Goal: Contribute content: Contribute content

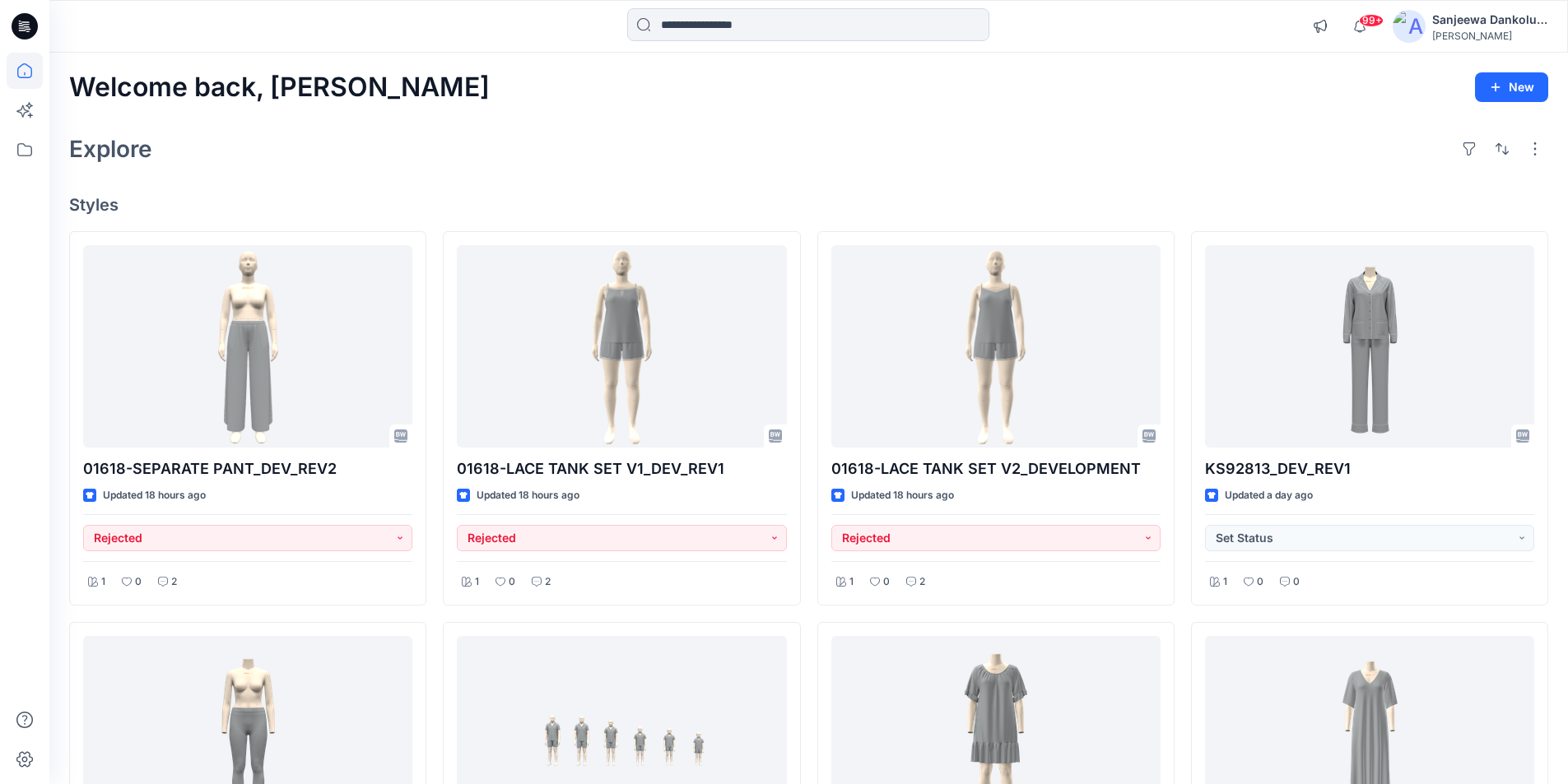
click at [30, 28] on icon at bounding box center [27, 28] width 6 height 1
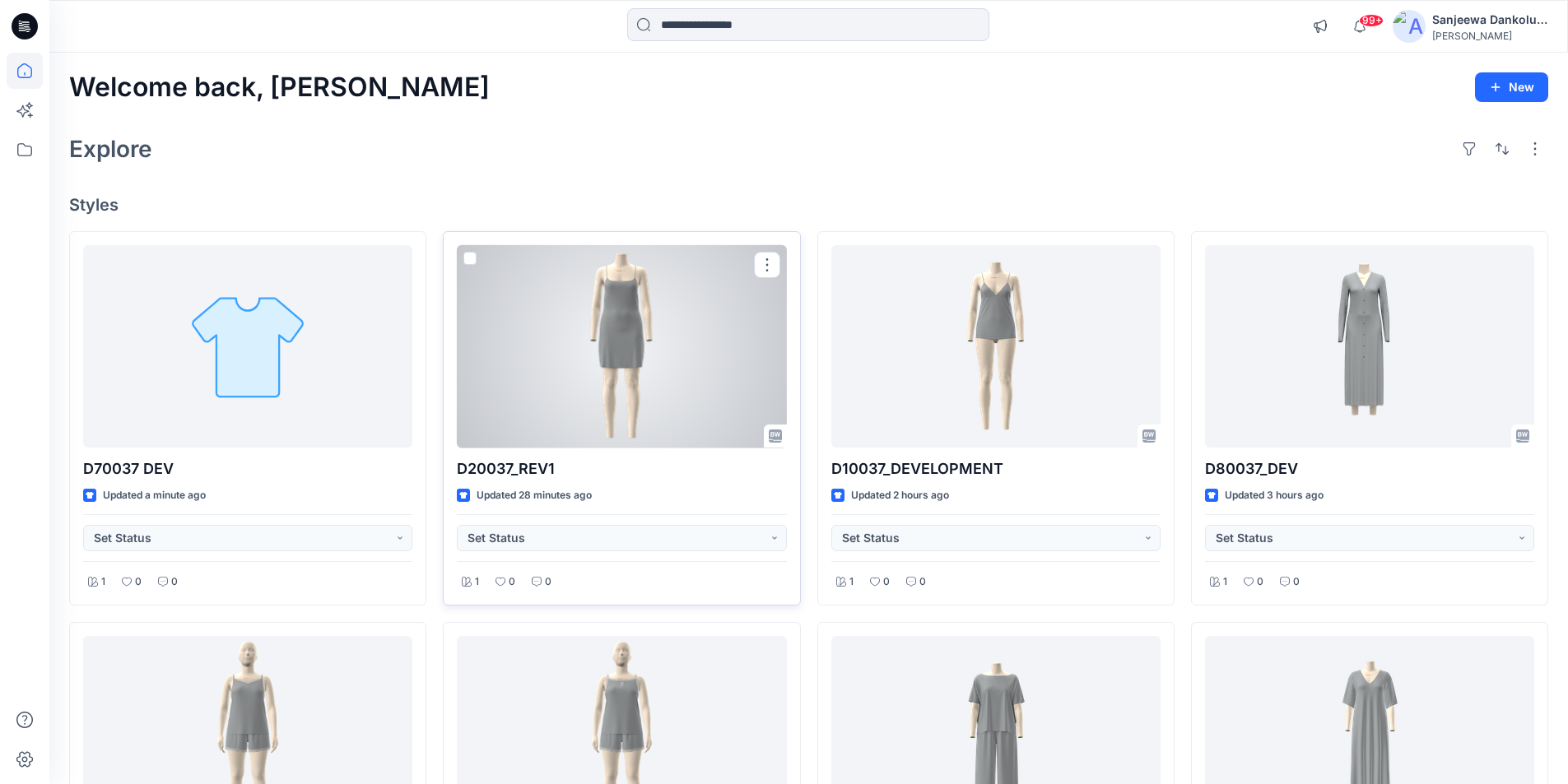
click at [552, 340] on div at bounding box center [621, 347] width 329 height 204
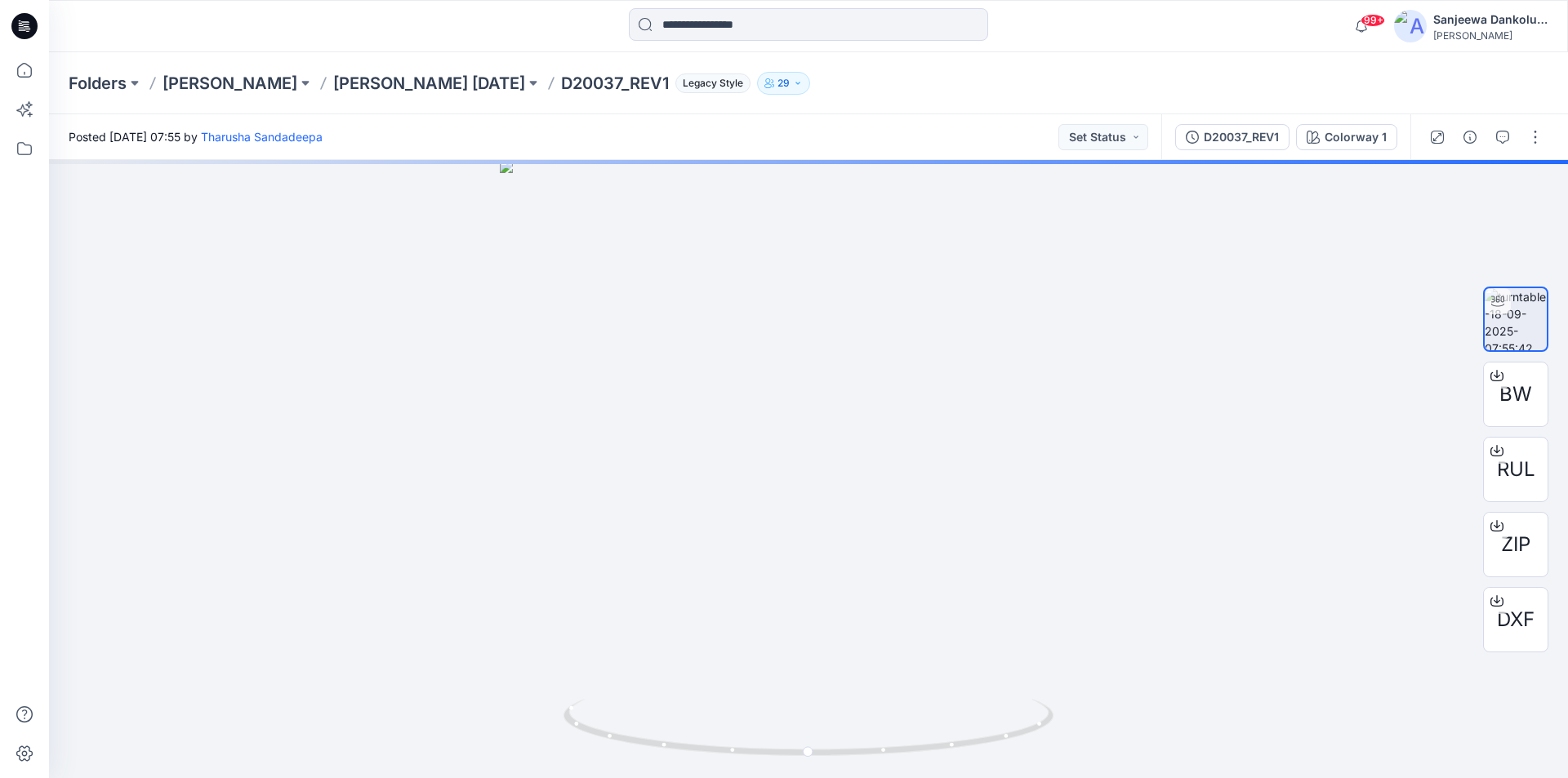
click at [15, 20] on icon at bounding box center [24, 26] width 26 height 26
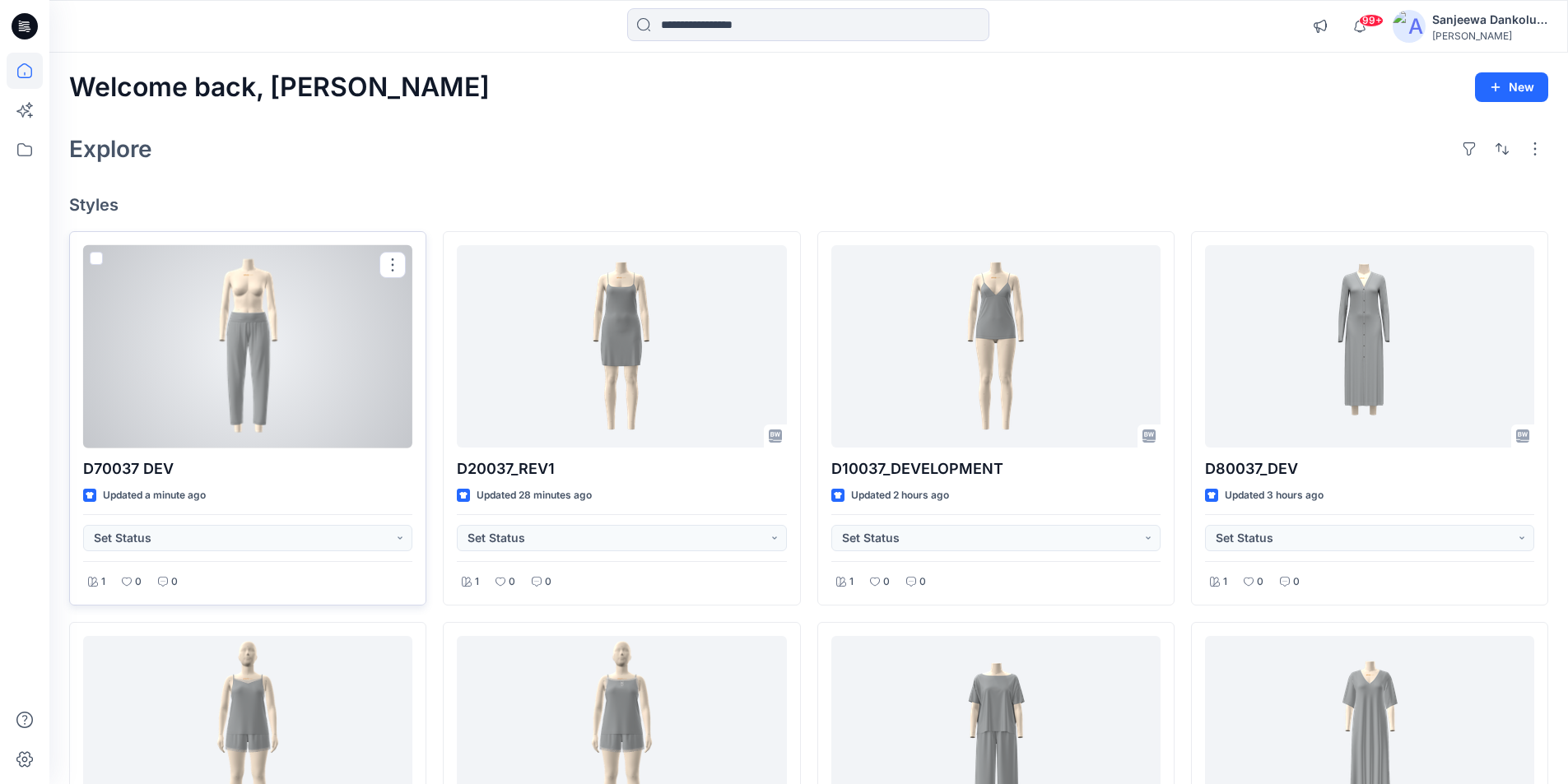
click at [311, 409] on div at bounding box center [247, 347] width 329 height 204
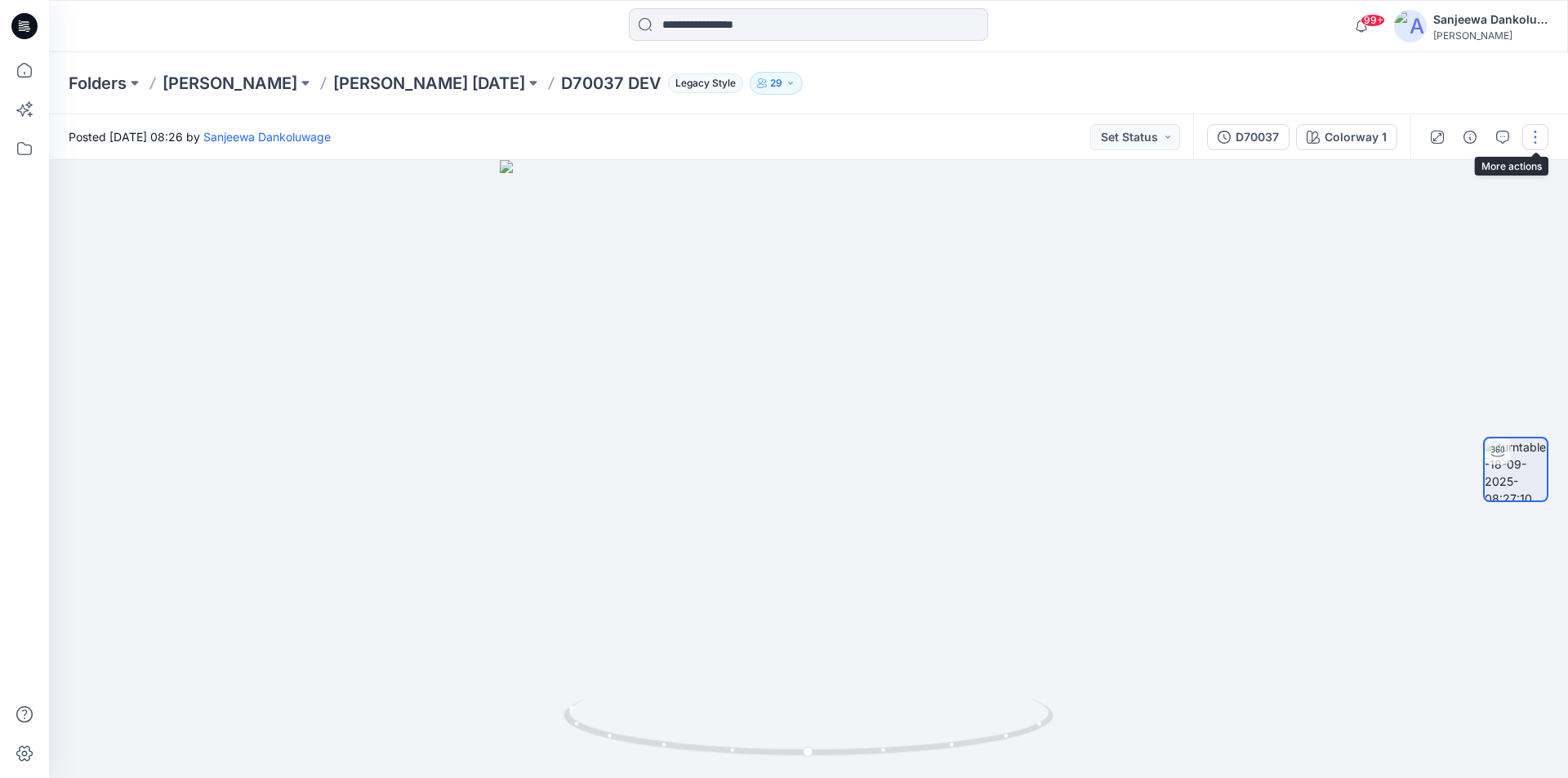
click at [1546, 147] on button "button" at bounding box center [1535, 136] width 26 height 26
click at [1430, 170] on p "Edit" at bounding box center [1431, 175] width 21 height 17
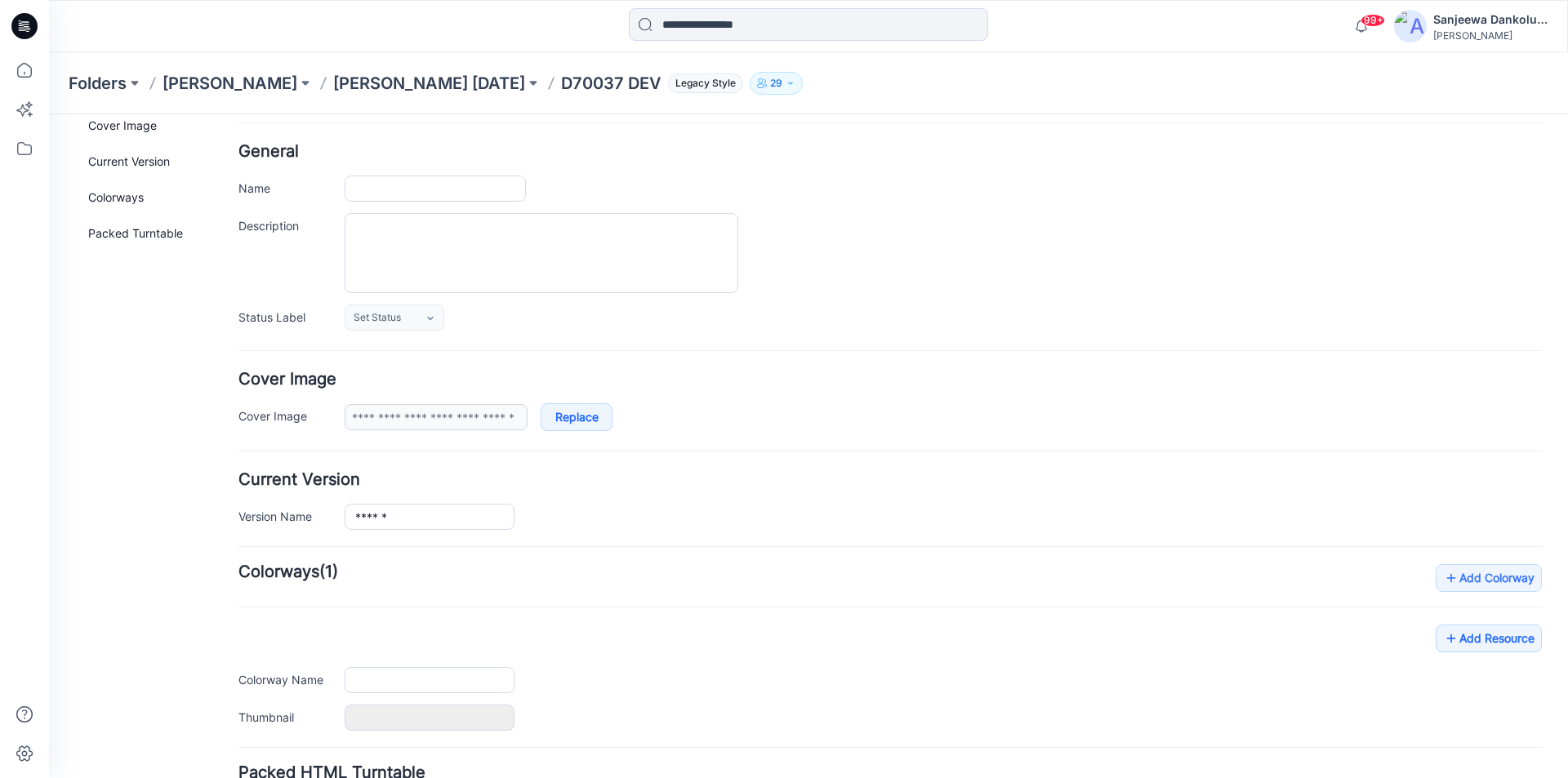
type input "**********"
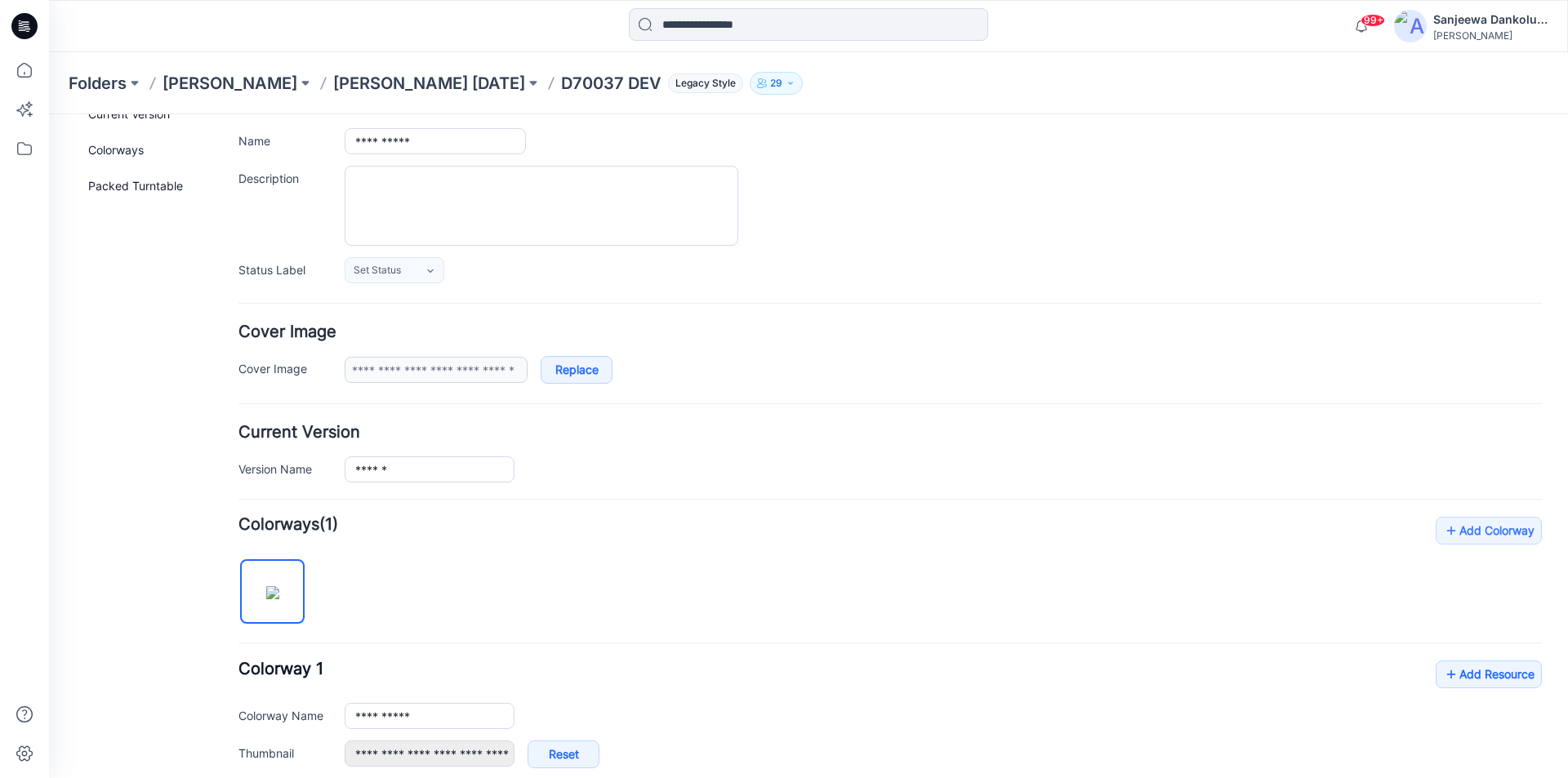
scroll to position [81, 0]
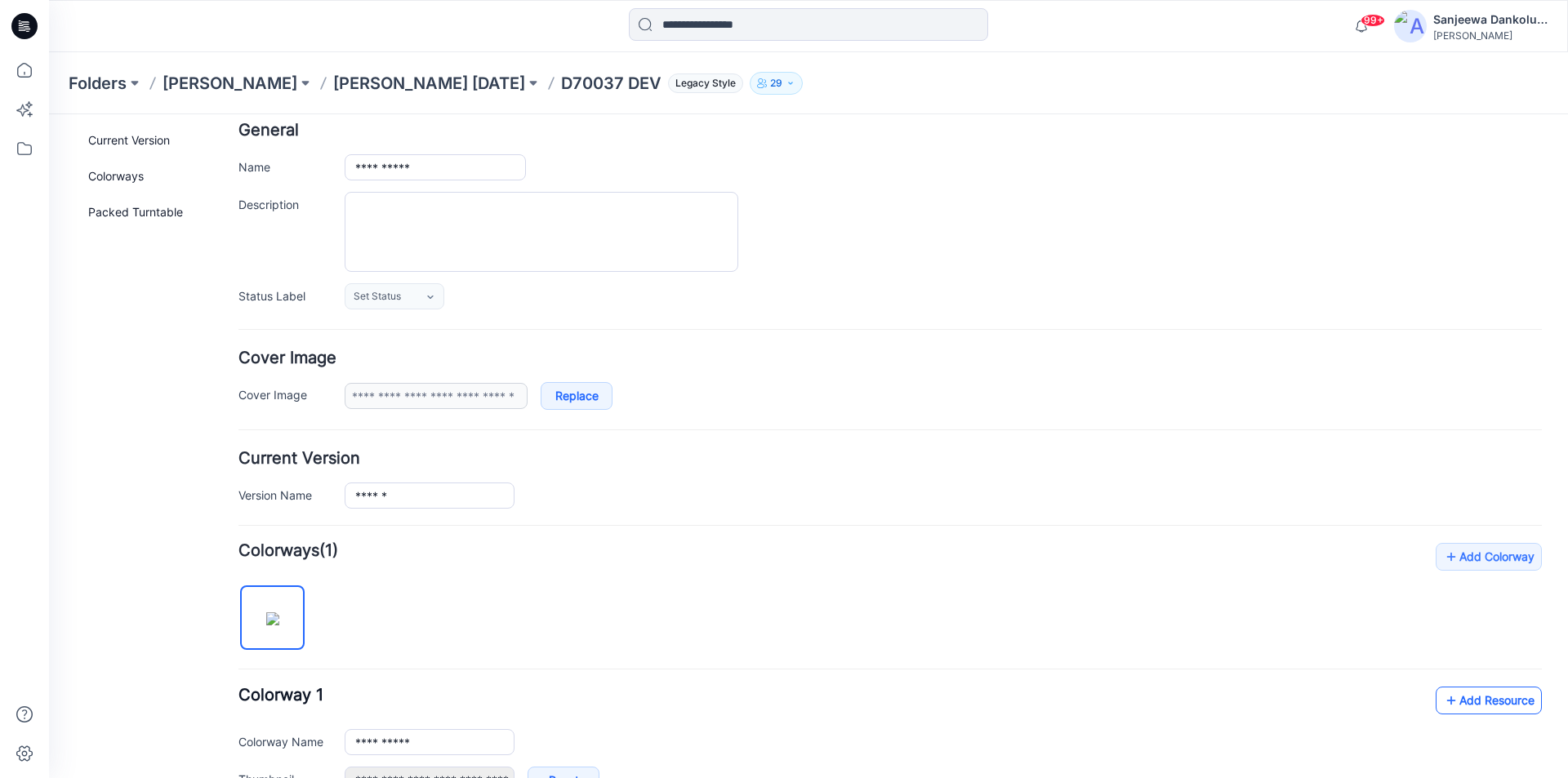
click at [1467, 693] on link "Add Resource" at bounding box center [1489, 700] width 106 height 27
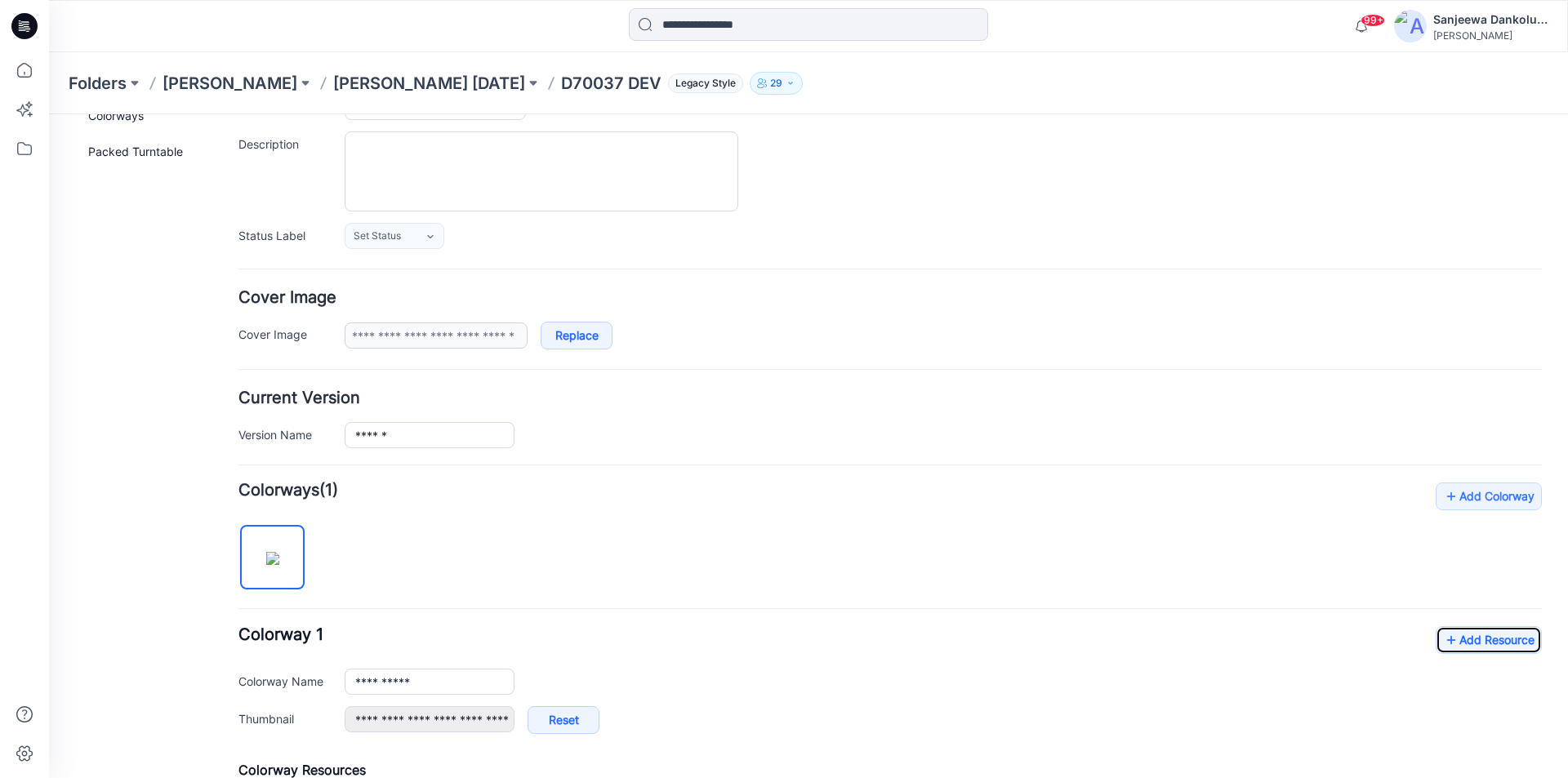
scroll to position [245, 0]
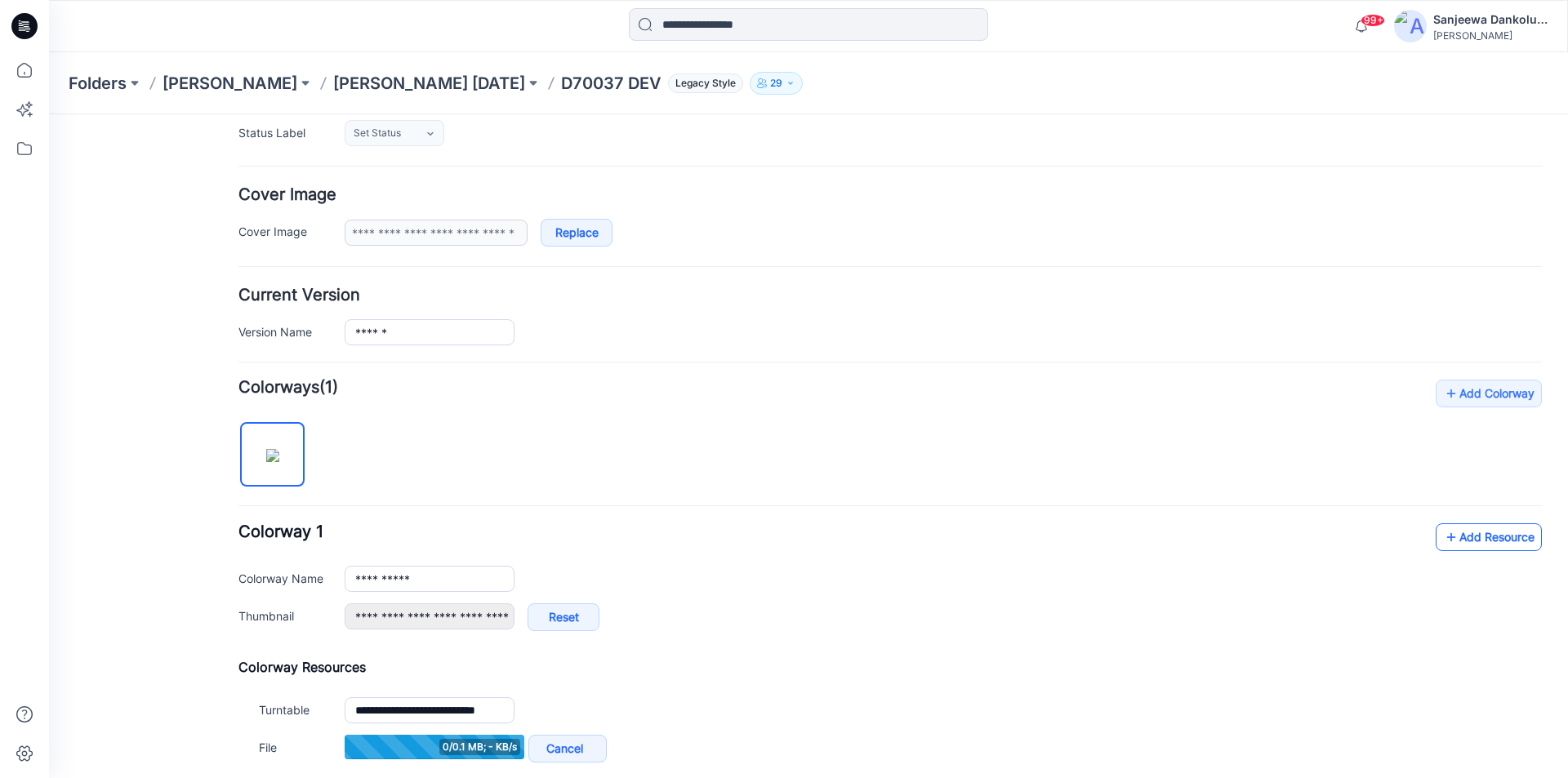
click at [1504, 542] on link "Add Resource" at bounding box center [1489, 537] width 106 height 27
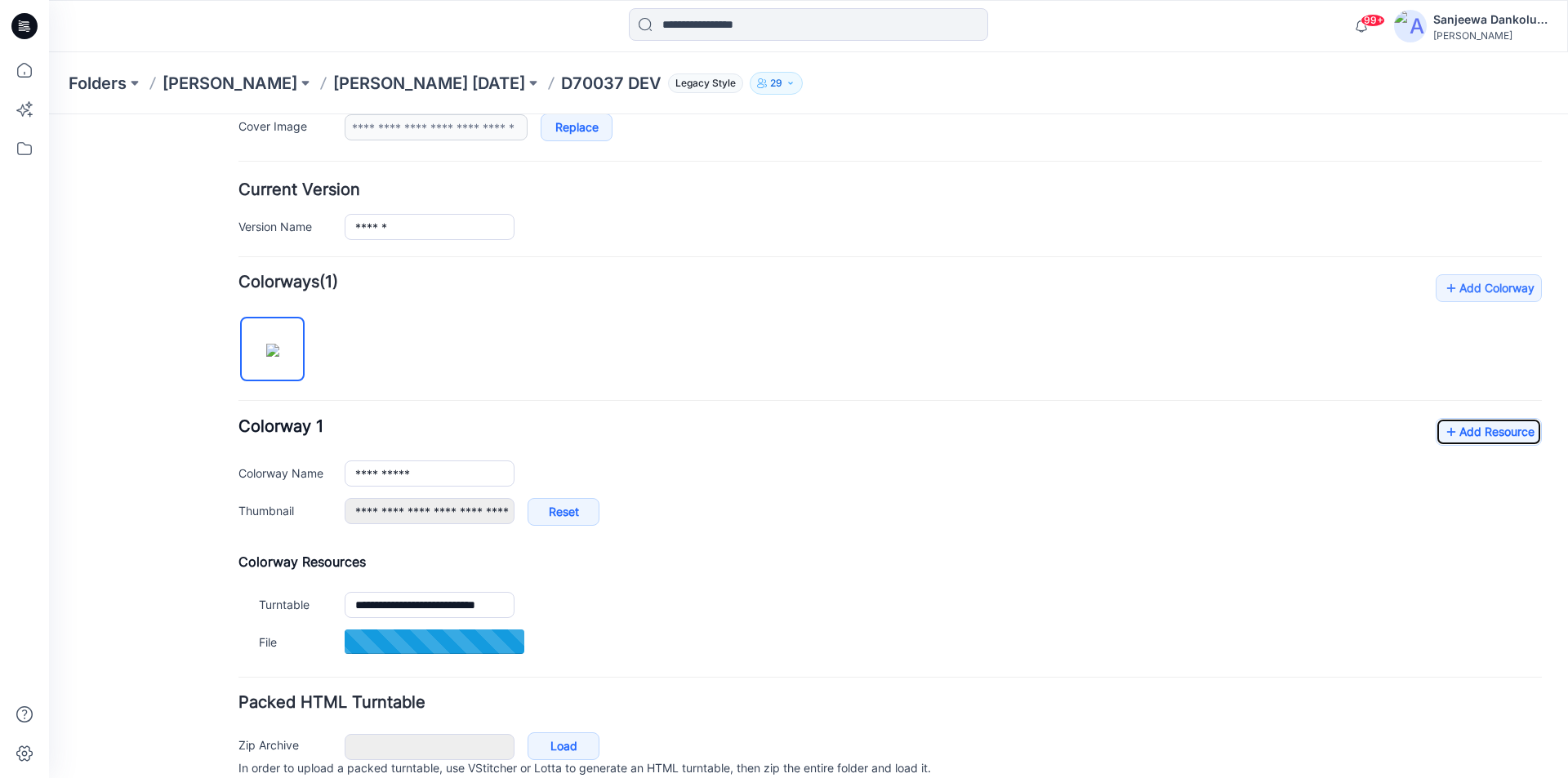
scroll to position [420, 0]
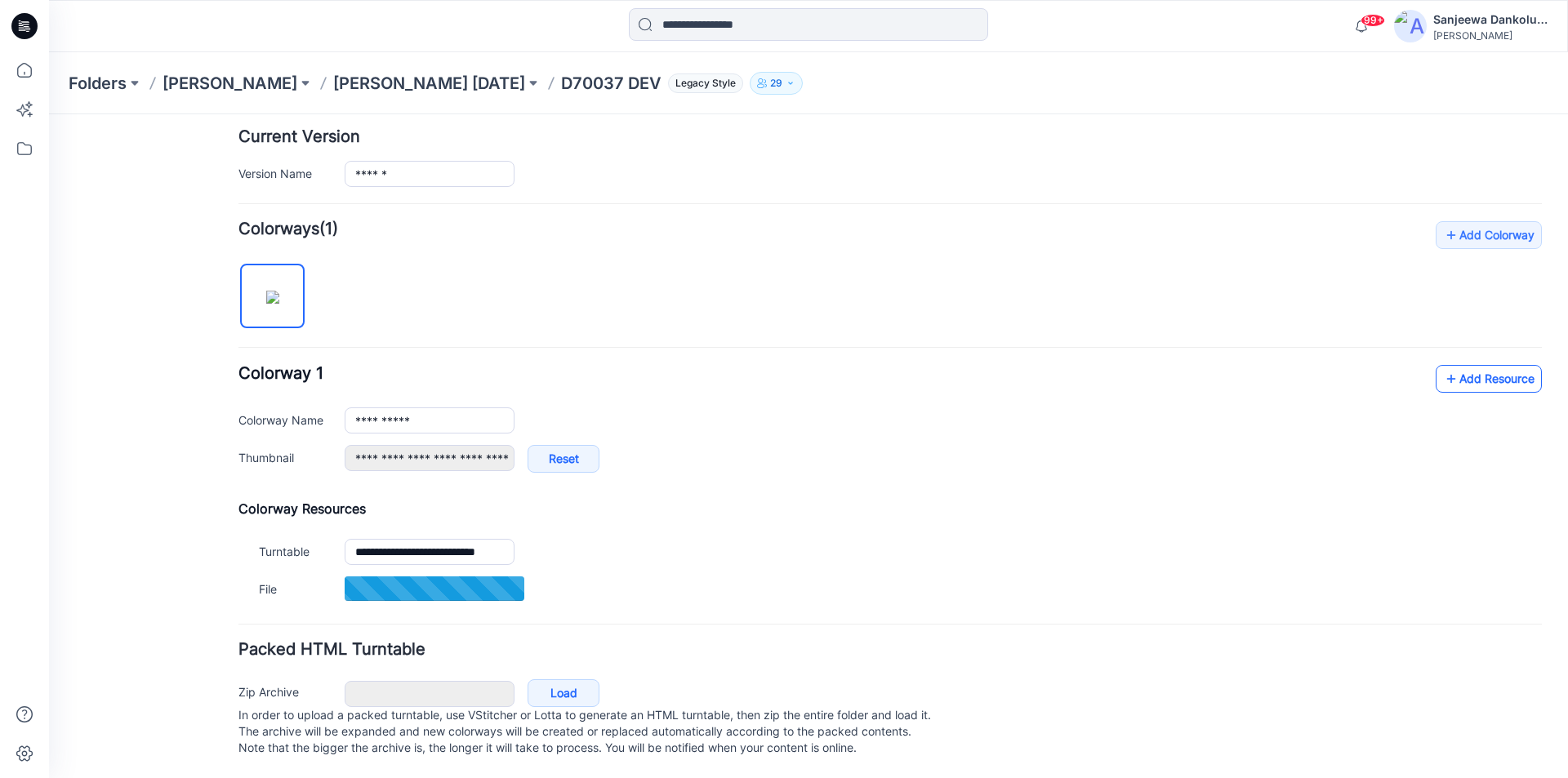
click at [1468, 365] on link "Add Resource" at bounding box center [1489, 378] width 106 height 27
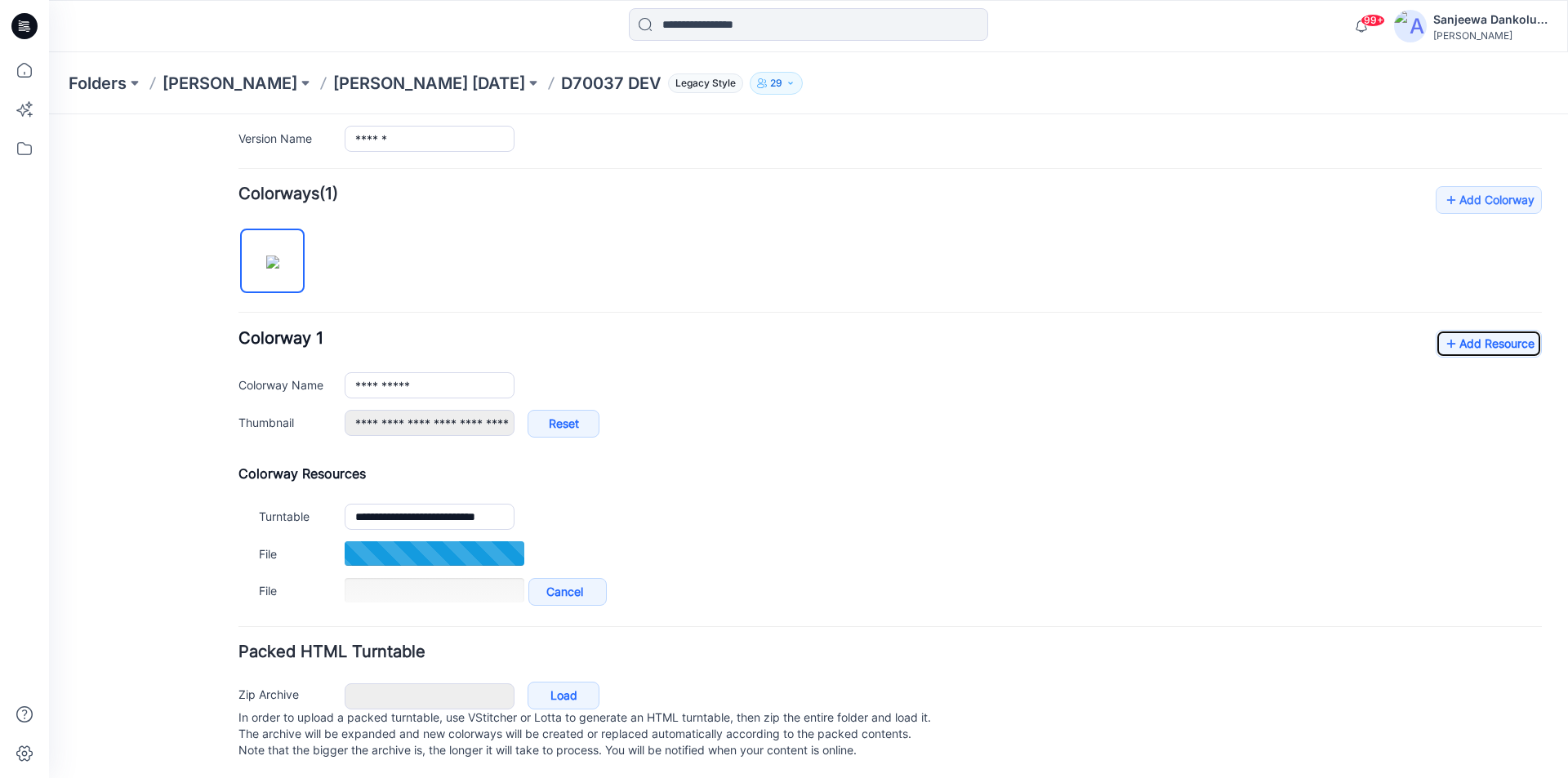
scroll to position [457, 0]
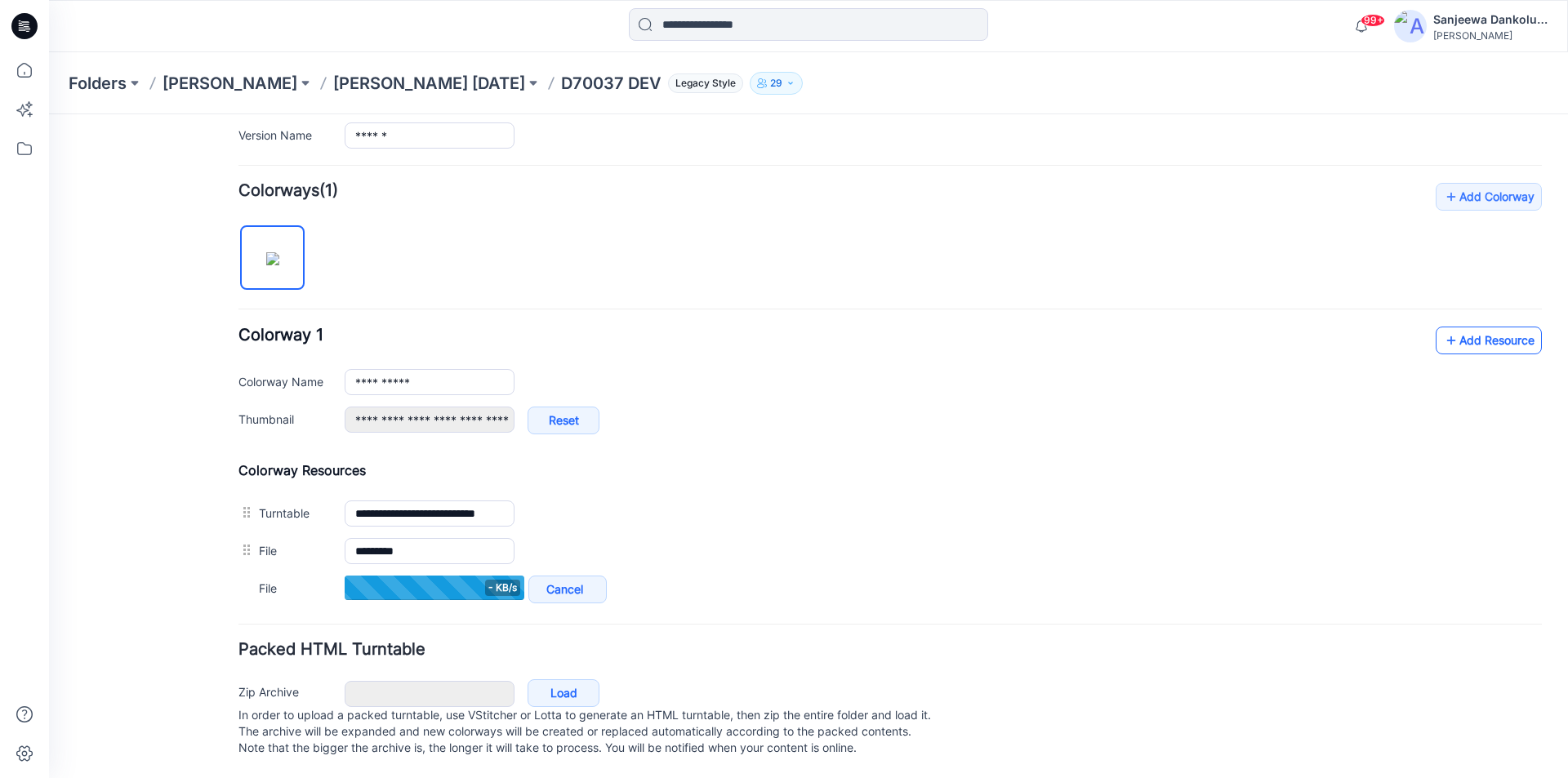
click at [1487, 328] on link "Add Resource" at bounding box center [1489, 340] width 106 height 27
click at [1483, 330] on link "Add Resource" at bounding box center [1489, 340] width 106 height 27
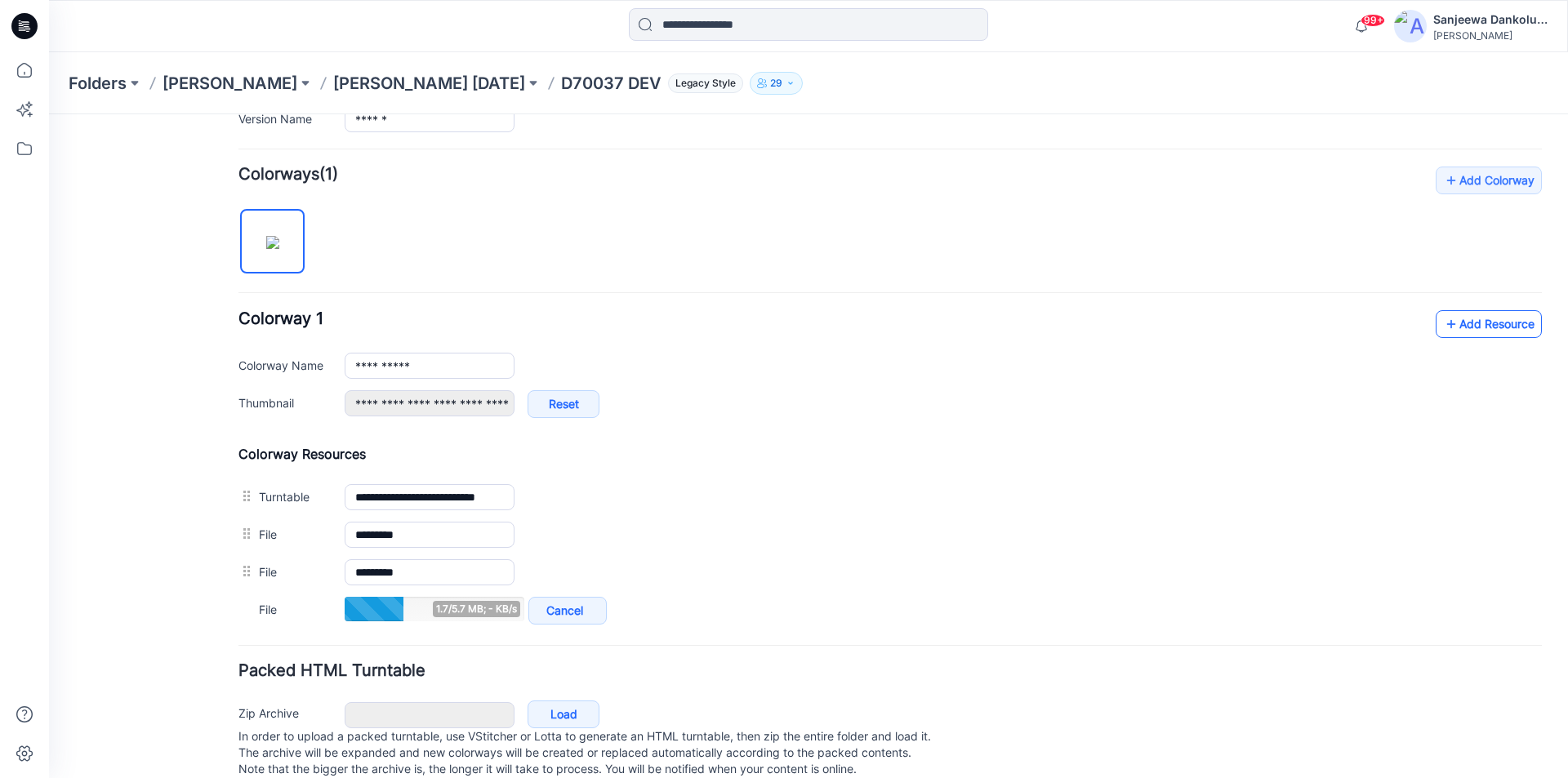
click at [1470, 324] on link "Add Resource" at bounding box center [1489, 323] width 106 height 27
